Goal: Task Accomplishment & Management: Use online tool/utility

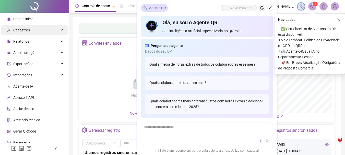
click at [26, 30] on span "Cadastros" at bounding box center [21, 30] width 17 height 4
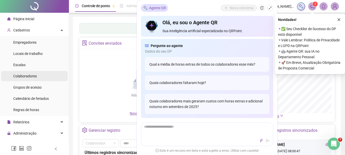
click at [29, 77] on span "Colaboradores" at bounding box center [25, 76] width 24 height 4
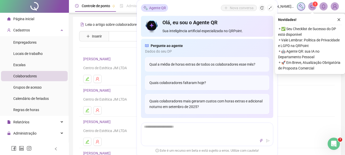
click at [271, 8] on icon "shrink" at bounding box center [271, 8] width 4 height 4
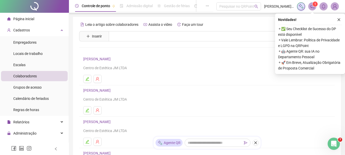
click at [340, 19] on icon "close" at bounding box center [339, 20] width 4 height 4
click at [339, 19] on div "Leia o artigo sobre colaboradores Assista o vídeo Faça um tour Inserir Nenhum r…" at bounding box center [207, 121] width 268 height 208
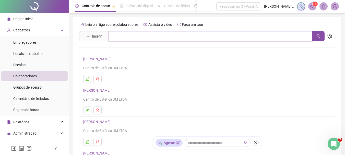
click at [136, 37] on input "text" at bounding box center [211, 36] width 204 height 10
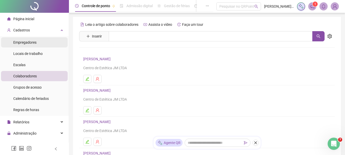
click at [28, 44] on span "Empregadores" at bounding box center [24, 42] width 23 height 4
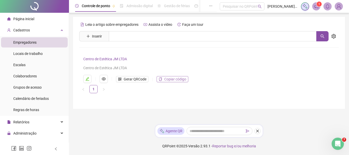
click at [170, 78] on span "Copiar código" at bounding box center [175, 79] width 22 height 6
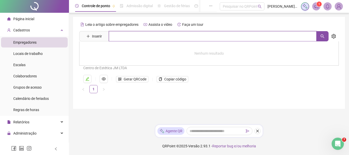
click at [113, 39] on input "text" at bounding box center [213, 36] width 208 height 10
click at [138, 37] on input "********" at bounding box center [213, 36] width 208 height 10
type input "********"
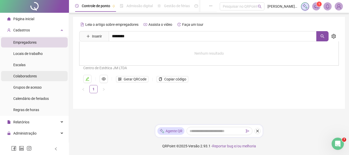
click at [33, 76] on span "Colaboradores" at bounding box center [25, 76] width 24 height 4
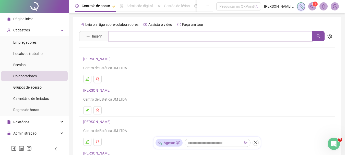
click at [110, 34] on input "text" at bounding box center [211, 36] width 204 height 10
type input "********"
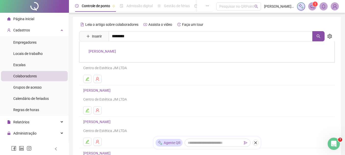
click at [112, 51] on link "MARIZETE GOMES DOS SANTOS" at bounding box center [102, 51] width 27 height 4
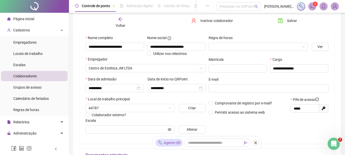
scroll to position [55, 0]
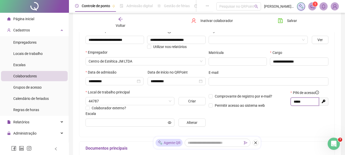
drag, startPoint x: 310, startPoint y: 104, endPoint x: 293, endPoint y: 103, distance: 17.6
click at [293, 103] on span "*****" at bounding box center [305, 102] width 28 height 8
click at [38, 21] on li "Página inicial" at bounding box center [34, 19] width 67 height 10
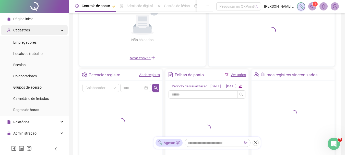
click at [55, 30] on div "Cadastros" at bounding box center [34, 30] width 67 height 10
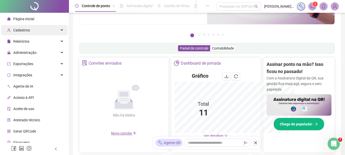
scroll to position [131, 0]
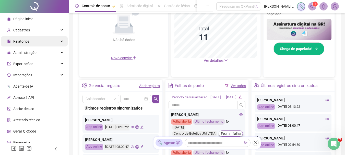
click at [26, 40] on span "Relatórios" at bounding box center [21, 41] width 16 height 4
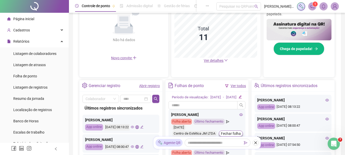
drag, startPoint x: 41, startPoint y: 87, endPoint x: 76, endPoint y: 151, distance: 72.9
click at [41, 87] on span "Listagem de registros" at bounding box center [30, 87] width 34 height 4
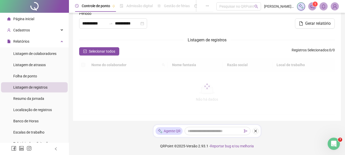
scroll to position [12, 0]
click at [140, 25] on input "**********" at bounding box center [127, 23] width 25 height 6
click at [144, 22] on icon "close-circle" at bounding box center [143, 24] width 4 height 4
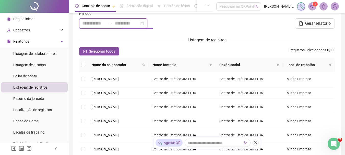
click at [140, 24] on input at bounding box center [127, 23] width 25 height 6
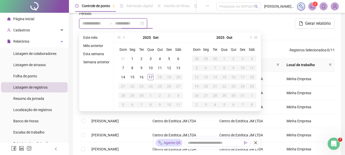
click at [147, 23] on div at bounding box center [113, 23] width 68 height 10
type input "**********"
click at [141, 78] on div "16" at bounding box center [142, 77] width 6 height 6
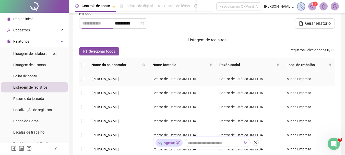
type input "**********"
click at [110, 51] on span "Selecionar todos" at bounding box center [102, 52] width 26 height 6
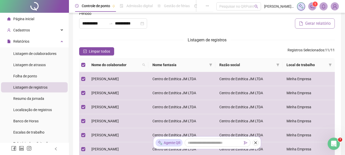
click at [329, 22] on span "Gerar relatório" at bounding box center [318, 23] width 26 height 6
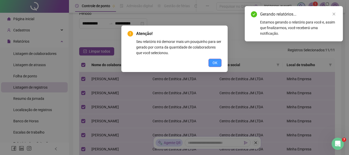
click at [219, 63] on button "OK" at bounding box center [215, 63] width 13 height 8
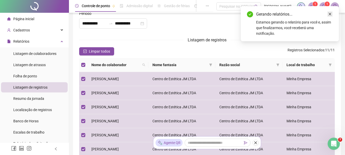
click at [332, 14] on link "Close" at bounding box center [330, 14] width 6 height 6
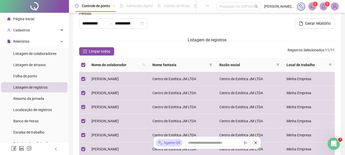
click at [328, 7] on span at bounding box center [324, 6] width 8 height 8
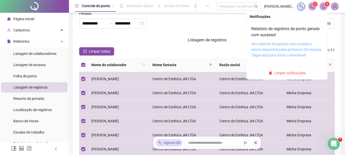
click at [274, 46] on link "Seu relatório foi gerado com sucesso e estará disponível pelos próximos 20 minu…" at bounding box center [286, 49] width 71 height 15
click at [325, 7] on icon "bell" at bounding box center [323, 6] width 5 height 5
click at [292, 47] on link "Seu relatório foi gerado com sucesso e estará disponível pelos próximos 20 minu…" at bounding box center [286, 49] width 71 height 15
